Goal: Information Seeking & Learning: Learn about a topic

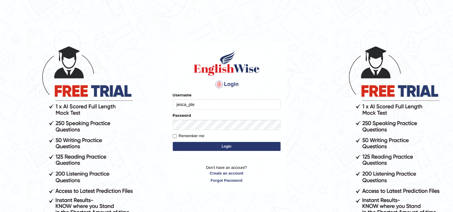
type input "jesca_pte"
click at [192, 145] on button "Login" at bounding box center [227, 146] width 108 height 9
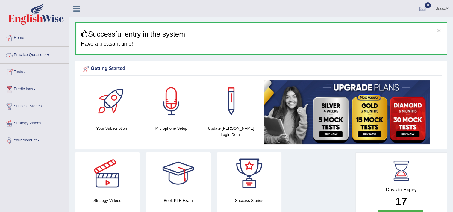
click at [29, 57] on link "Practice Questions" at bounding box center [34, 54] width 68 height 15
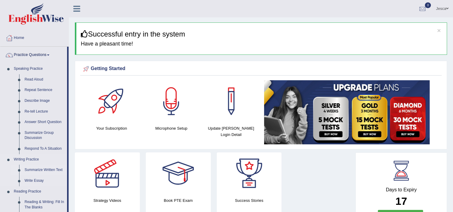
click at [47, 172] on link "Summarize Written Text" at bounding box center [44, 170] width 45 height 11
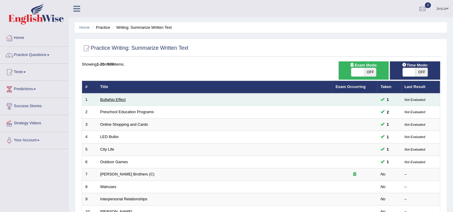
click at [108, 98] on link "Bullwhip Effect" at bounding box center [112, 99] width 25 height 4
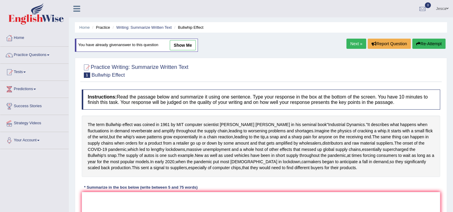
click at [353, 45] on link "Next »" at bounding box center [356, 44] width 20 height 10
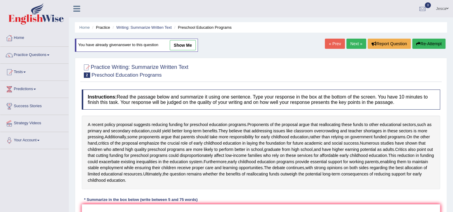
click at [353, 45] on link "Next »" at bounding box center [356, 44] width 20 height 10
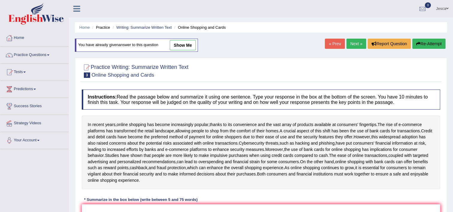
click at [353, 45] on link "Next »" at bounding box center [356, 44] width 20 height 10
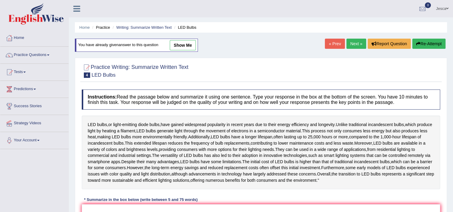
click at [353, 45] on link "Next »" at bounding box center [356, 44] width 20 height 10
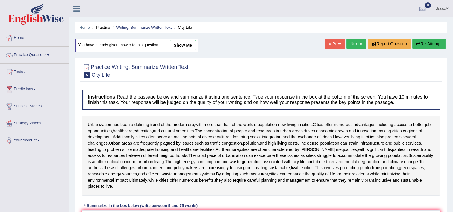
click at [353, 45] on link "Next »" at bounding box center [356, 44] width 20 height 10
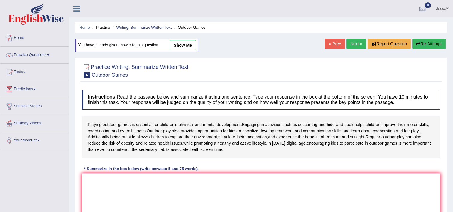
click at [353, 45] on link "Next »" at bounding box center [356, 44] width 20 height 10
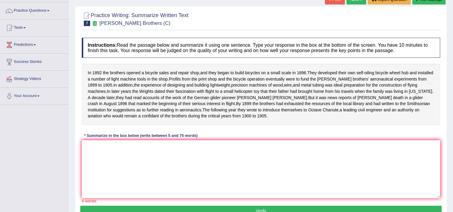
scroll to position [61, 0]
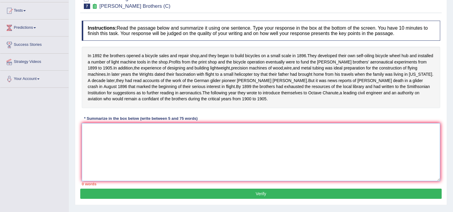
click at [321, 151] on textarea at bounding box center [261, 152] width 358 height 58
click at [218, 141] on textarea at bounding box center [261, 152] width 358 height 58
click at [212, 146] on textarea at bounding box center [261, 152] width 358 height 58
type textarea "i"
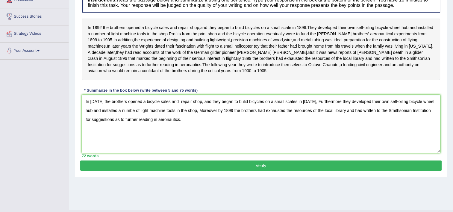
scroll to position [102, 0]
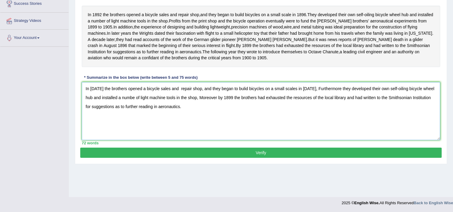
type textarea "In 1892 the brothers opened a bicycle sales and repair shop, and they began to …"
click at [289, 158] on button "Verify" at bounding box center [260, 153] width 361 height 10
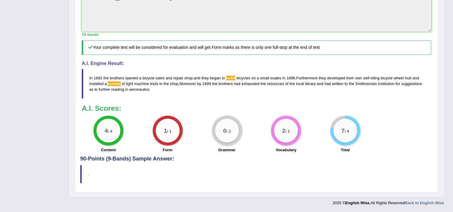
scroll to position [213, 0]
drag, startPoint x: 456, startPoint y: 186, endPoint x: 313, endPoint y: 105, distance: 164.6
click at [313, 105] on h3 "A.I. Scores:" at bounding box center [256, 108] width 349 height 8
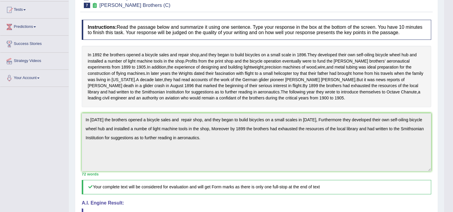
scroll to position [0, 0]
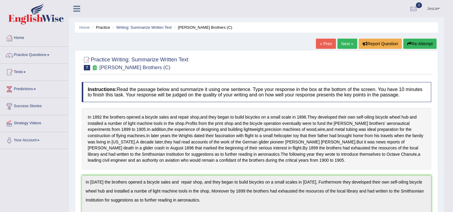
click at [424, 47] on button "Re-Attempt" at bounding box center [419, 44] width 33 height 10
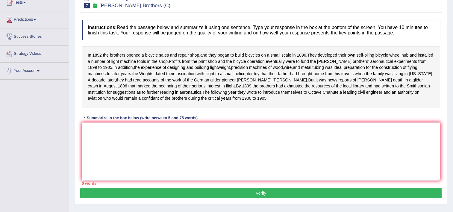
scroll to position [70, 0]
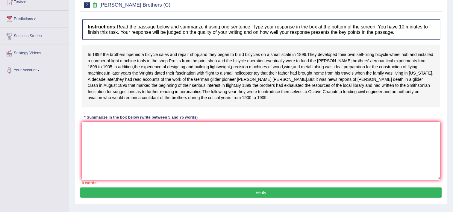
click at [198, 151] on textarea at bounding box center [261, 151] width 358 height 58
type textarea "i"
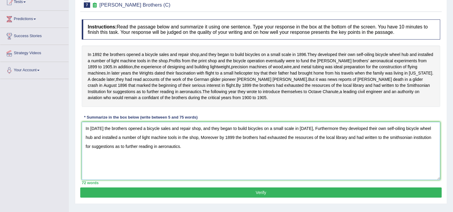
type textarea "In [DATE] the brothers opened a bicycle sales and repair shop, and they began t…"
click at [213, 197] on button "Verify" at bounding box center [260, 192] width 361 height 10
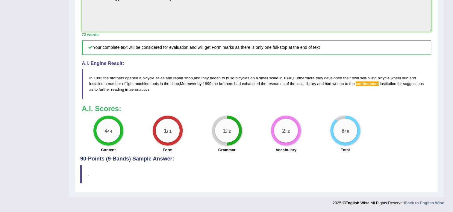
scroll to position [31, 0]
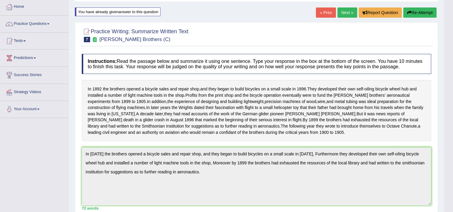
click at [346, 14] on link "Next »" at bounding box center [347, 12] width 20 height 10
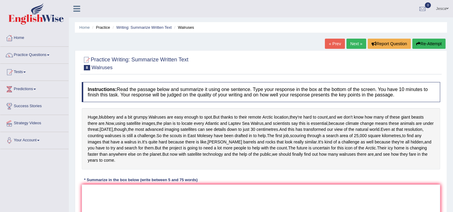
click at [374, 104] on div "Instructions: Read the passage below and summarize it using one sentence. Type …" at bounding box center [260, 164] width 361 height 171
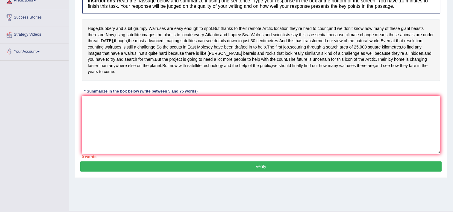
scroll to position [90, 0]
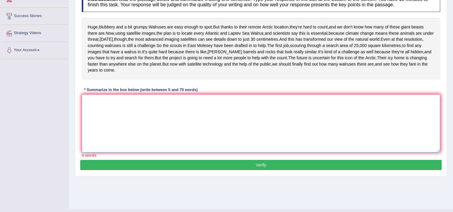
click at [197, 136] on textarea at bounding box center [261, 123] width 358 height 58
click at [147, 132] on textarea at bounding box center [261, 123] width 358 height 58
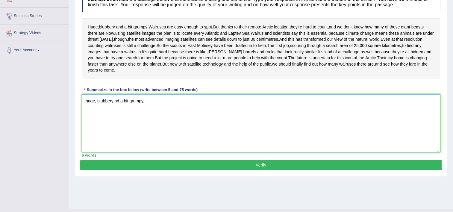
click at [89, 124] on textarea "huge, blubbery nd a bit grumpy," at bounding box center [261, 123] width 358 height 58
click at [116, 123] on textarea "Huge, blubbery nd a bit grumpy," at bounding box center [261, 123] width 358 height 58
click at [155, 125] on textarea "Huge, blubbery and a bit grumpy," at bounding box center [261, 123] width 358 height 58
click at [188, 122] on textarea "Huge, blubbery and a bit grumpy, furthermore walrus" at bounding box center [261, 123] width 358 height 58
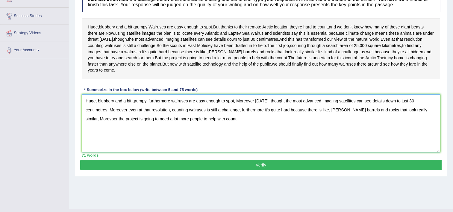
type textarea "Huge, blubbery and a bit grumpy, furthermore walruses are easy enough to spot, …"
click at [271, 170] on button "Verify" at bounding box center [260, 165] width 361 height 10
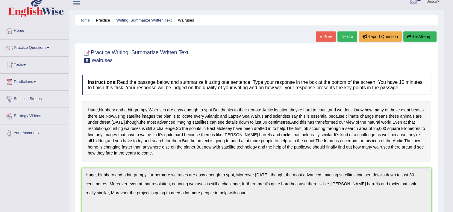
scroll to position [0, 0]
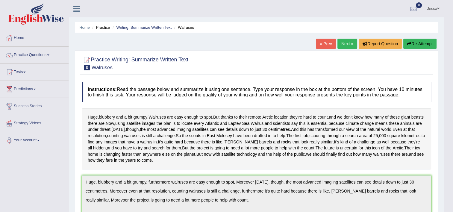
click at [419, 45] on button "Re-Attempt" at bounding box center [419, 44] width 33 height 10
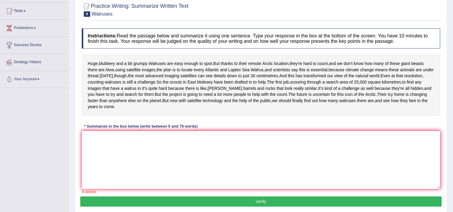
scroll to position [66, 0]
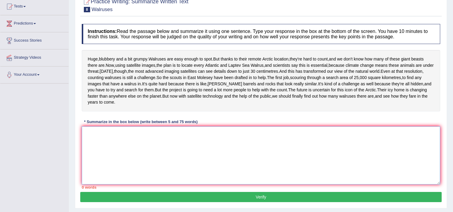
click at [181, 161] on textarea at bounding box center [261, 155] width 358 height 58
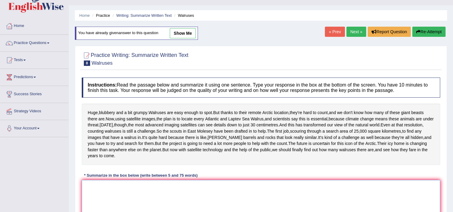
scroll to position [0, 0]
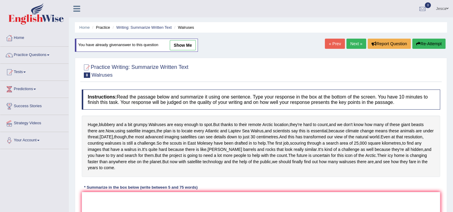
click at [335, 45] on link "« Prev" at bounding box center [335, 44] width 20 height 10
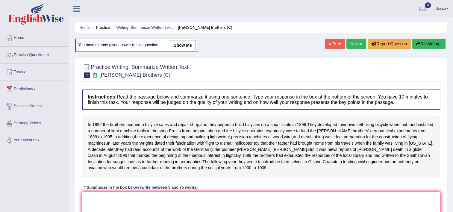
click at [357, 43] on link "Next »" at bounding box center [356, 44] width 20 height 10
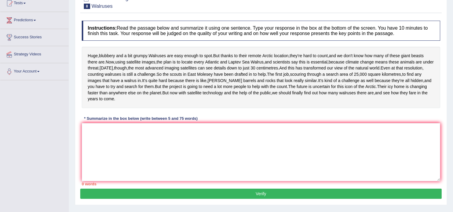
scroll to position [70, 0]
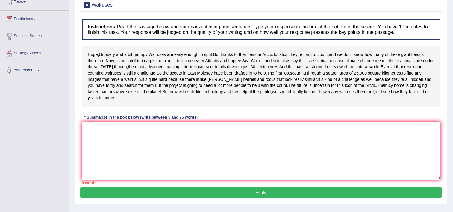
click at [212, 157] on textarea at bounding box center [261, 151] width 358 height 58
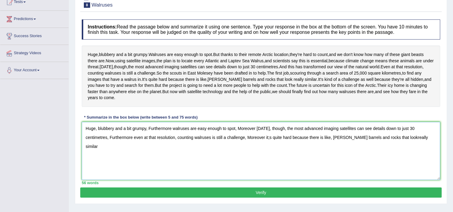
click at [366, 160] on textarea "Huge, blubbery and a bit grumpy, Furthermore walruses are easy enough to spot, …" at bounding box center [261, 151] width 358 height 58
click at [394, 161] on textarea "Huge, blubbery and a bit grumpy, Furthermore walruses are easy enough to spot, …" at bounding box center [261, 151] width 358 height 58
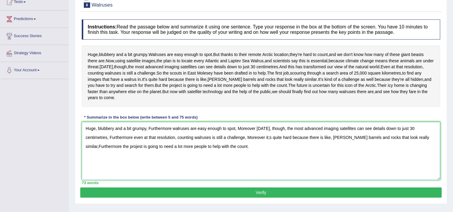
click at [246, 160] on textarea "Huge, blubbery and a bit grumpy, Furthermore walruses are easy enough to spot, …" at bounding box center [261, 151] width 358 height 58
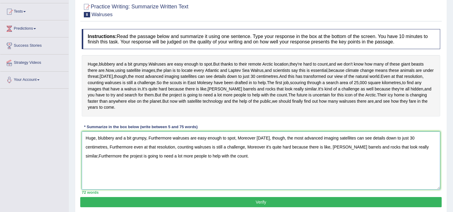
scroll to position [105, 0]
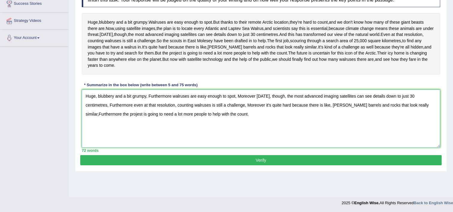
type textarea "Huge, blubbery and a bit grumpy, Furthermore walruses are easy enough to spot, …"
click at [277, 165] on button "Verify" at bounding box center [260, 160] width 361 height 10
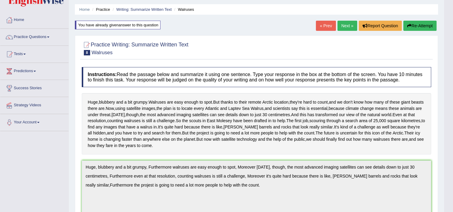
scroll to position [0, 0]
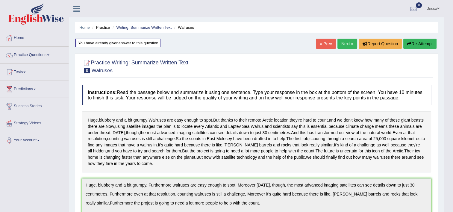
click at [345, 43] on link "Next »" at bounding box center [347, 44] width 20 height 10
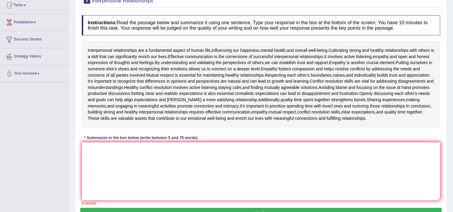
scroll to position [104, 0]
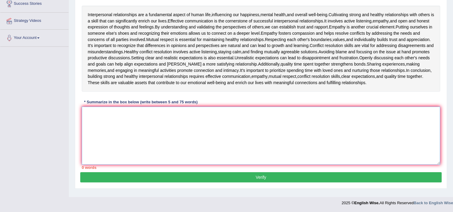
click at [151, 119] on textarea at bounding box center [261, 136] width 358 height 58
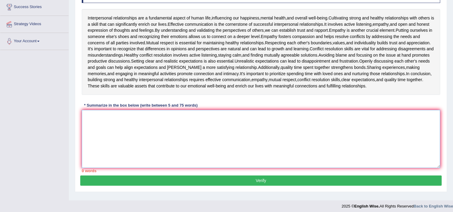
scroll to position [100, 0]
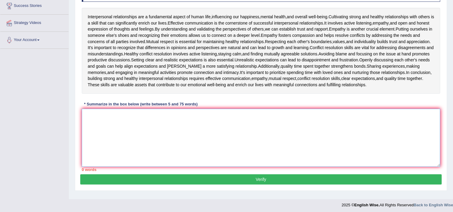
click at [123, 133] on textarea at bounding box center [261, 138] width 358 height 58
type textarea "i"
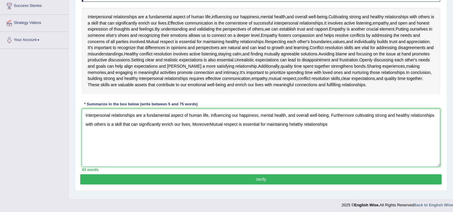
click at [214, 128] on textarea "Interpersonal relationships are a fundamental aspect of human life, influencing…" at bounding box center [261, 138] width 358 height 58
click at [329, 129] on textarea "Interpersonal relationships are a fundamental aspect of human life, influencing…" at bounding box center [261, 138] width 358 height 58
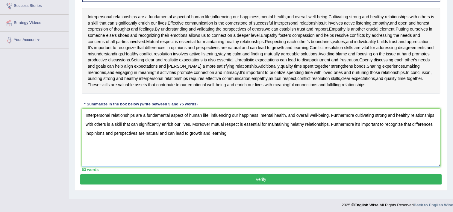
click at [87, 139] on textarea "Interpersonal relationships are a fundamental aspect of human life, influencing…" at bounding box center [261, 138] width 358 height 58
click at [88, 137] on textarea "Interpersonal relationships are a fundamental aspect of human life, influencing…" at bounding box center [261, 138] width 358 height 58
click at [226, 140] on textarea "Interpersonal relationships are a fundamental aspect of human life, influencing…" at bounding box center [261, 138] width 358 height 58
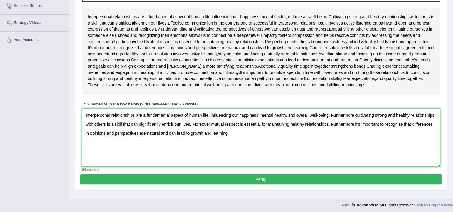
click at [304, 129] on textarea "Interpersonal relationships are a fundamental aspect of human life, influencing…" at bounding box center [261, 138] width 358 height 58
type textarea "Interpersonal relationships are a fundamental aspect of human life, influencing…"
click at [314, 184] on button "Verify" at bounding box center [260, 179] width 361 height 10
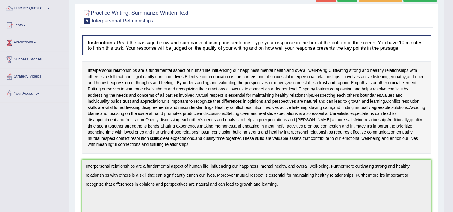
scroll to position [0, 0]
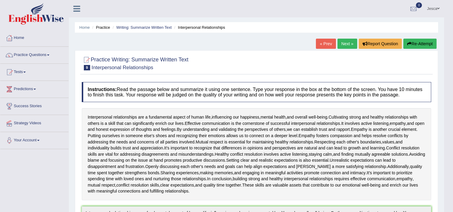
click at [348, 44] on link "Next »" at bounding box center [347, 44] width 20 height 10
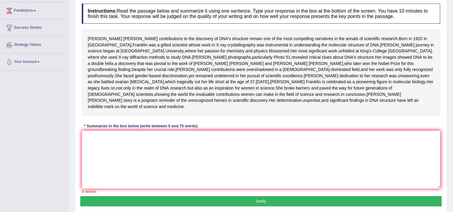
scroll to position [79, 0]
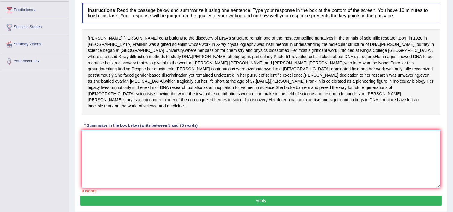
click at [181, 183] on textarea at bounding box center [261, 159] width 358 height 58
